Goal: Download file/media

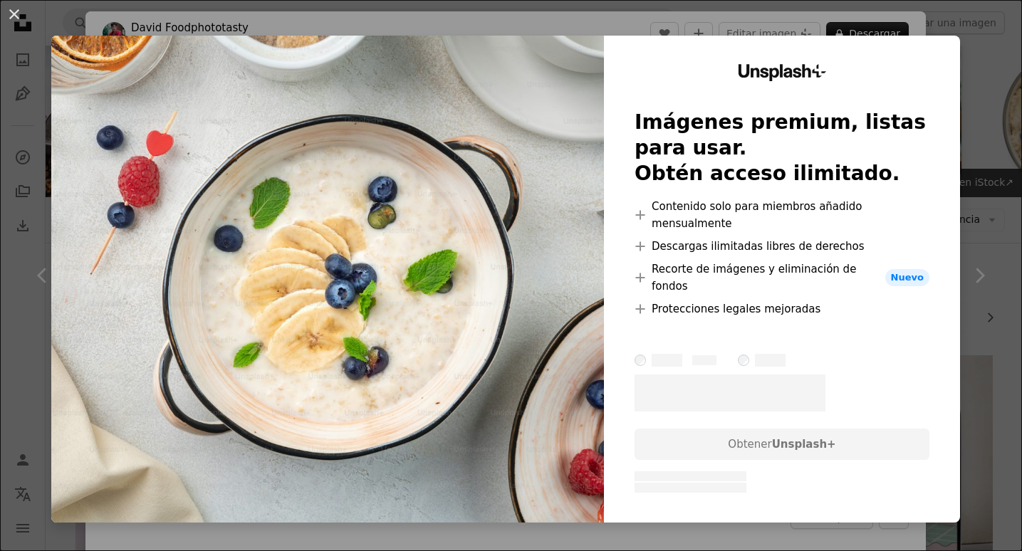
scroll to position [1486, 0]
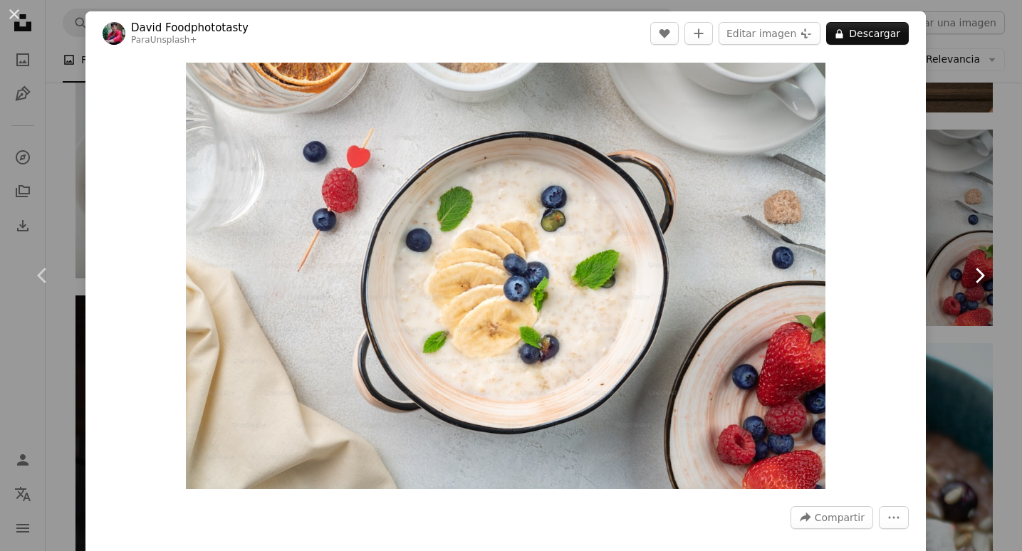
click at [945, 214] on link "Chevron right" at bounding box center [978, 275] width 85 height 137
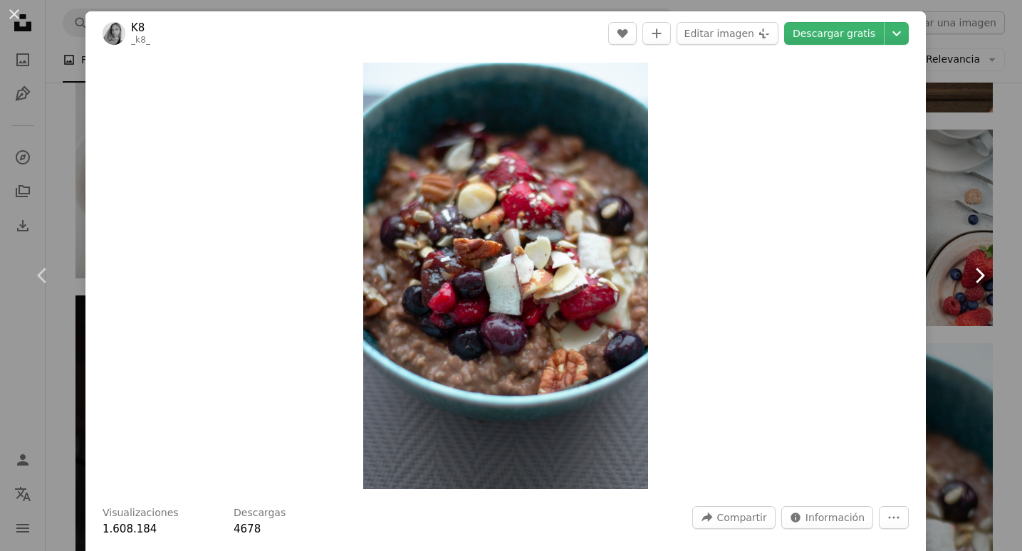
click at [963, 221] on link "Chevron right" at bounding box center [978, 275] width 85 height 137
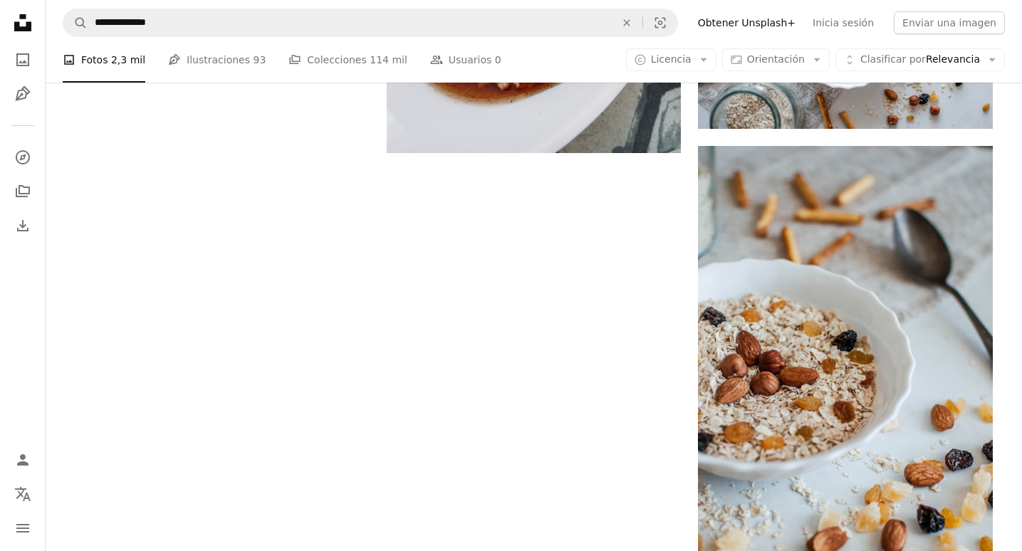
scroll to position [2847, 0]
